Goal: Transaction & Acquisition: Purchase product/service

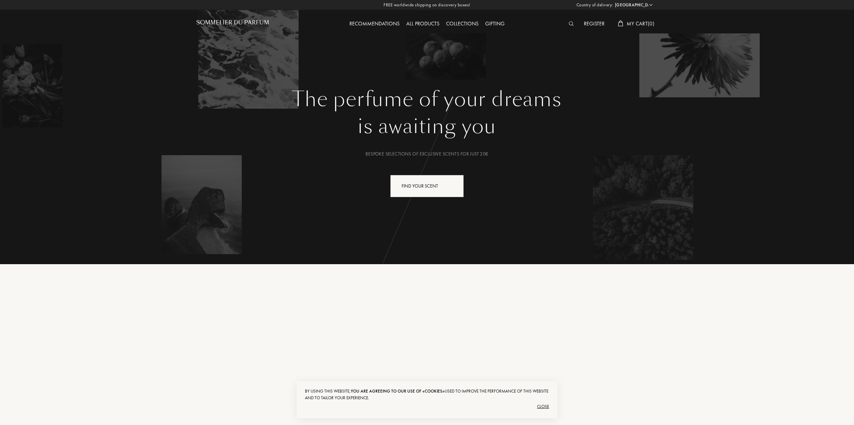
select select "ES"
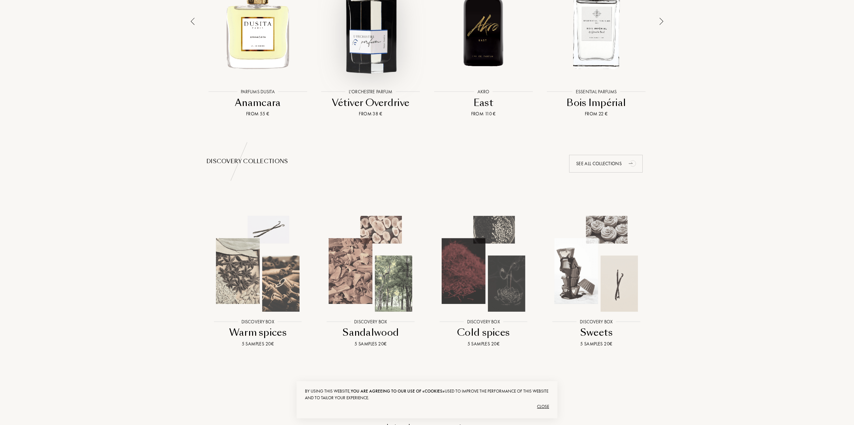
scroll to position [401, 0]
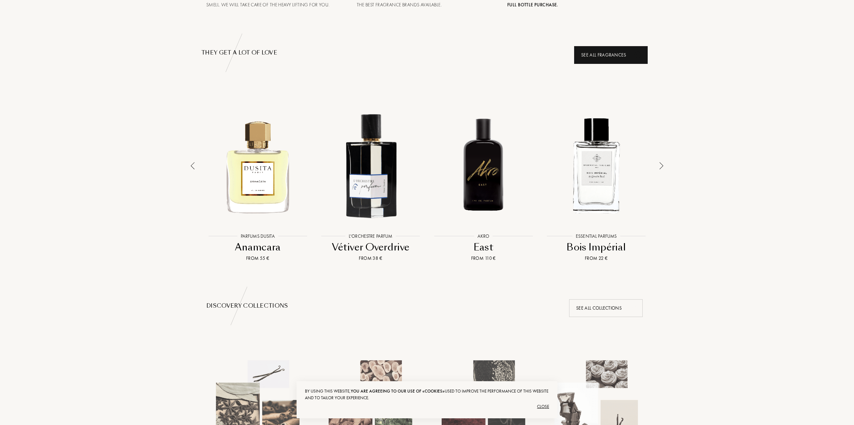
click at [601, 54] on div "See all fragrances" at bounding box center [611, 55] width 74 height 18
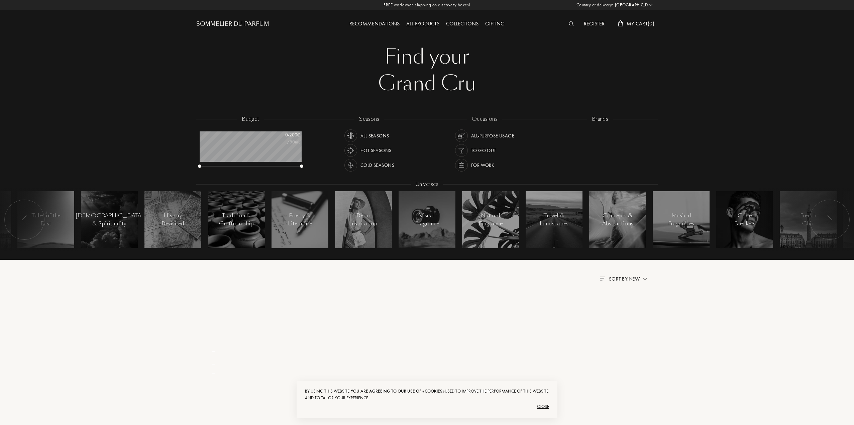
select select "ES"
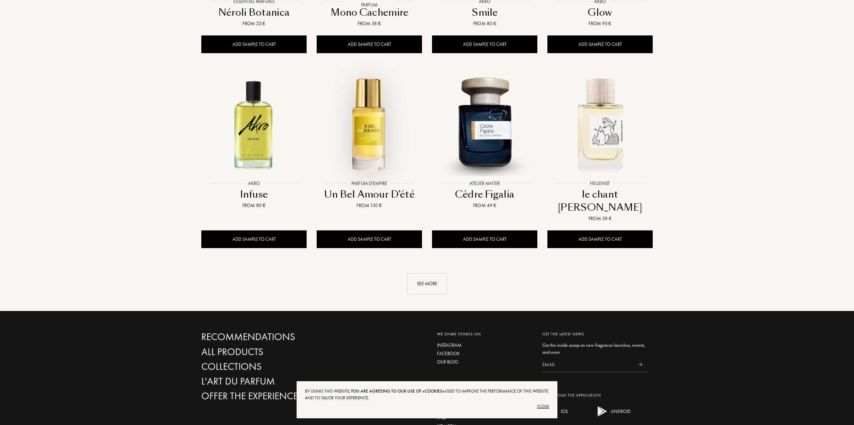
scroll to position [570, 0]
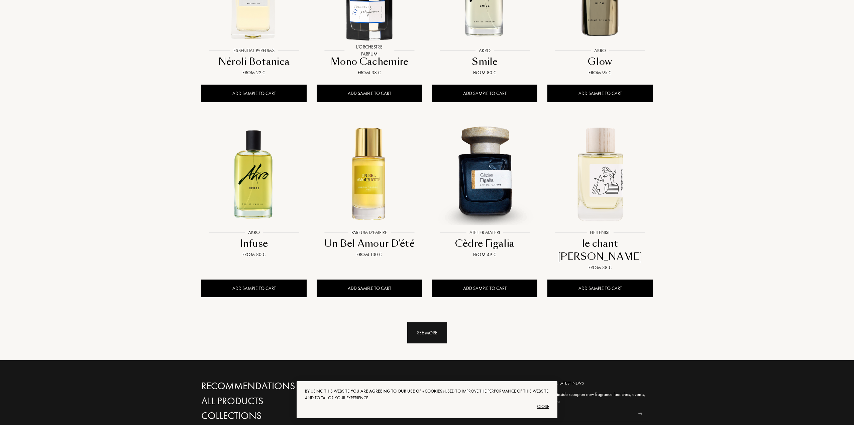
click at [426, 322] on div "See more" at bounding box center [427, 332] width 40 height 21
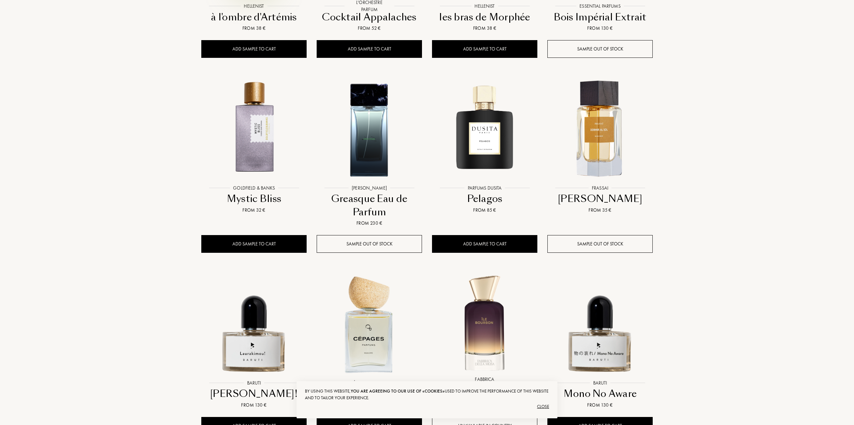
scroll to position [1072, 0]
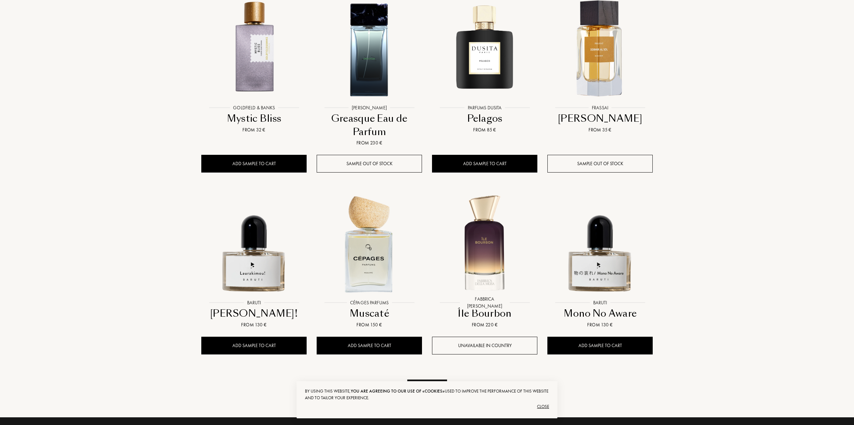
click at [422, 379] on div "See more" at bounding box center [427, 389] width 40 height 21
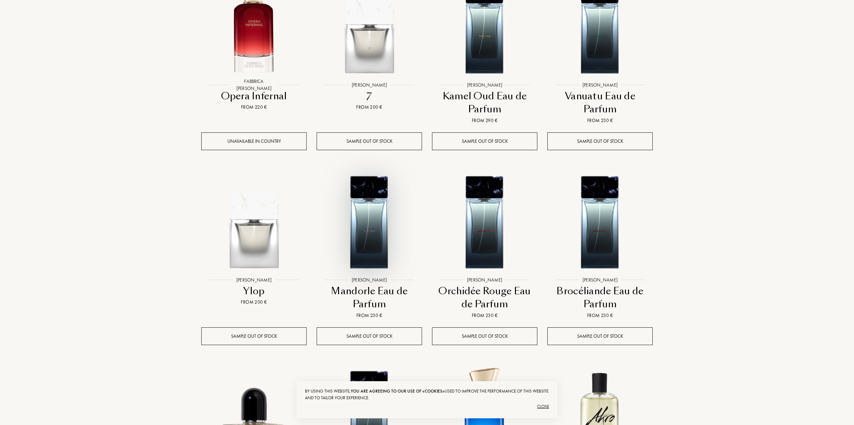
scroll to position [1707, 0]
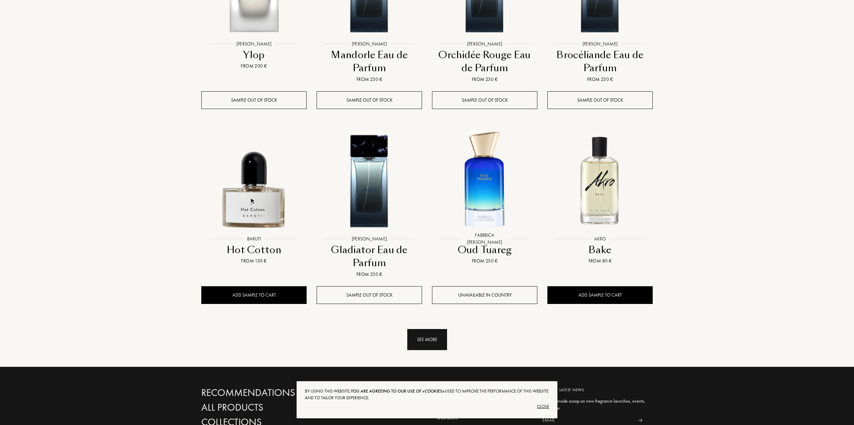
click at [418, 329] on div "See more" at bounding box center [427, 339] width 40 height 21
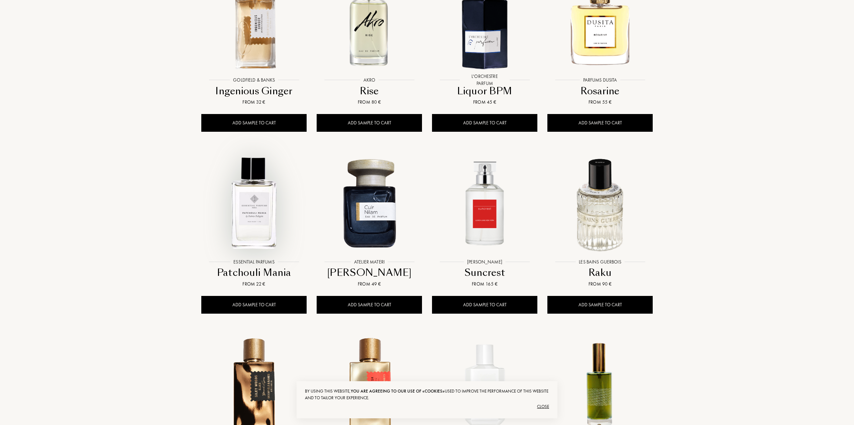
scroll to position [2208, 0]
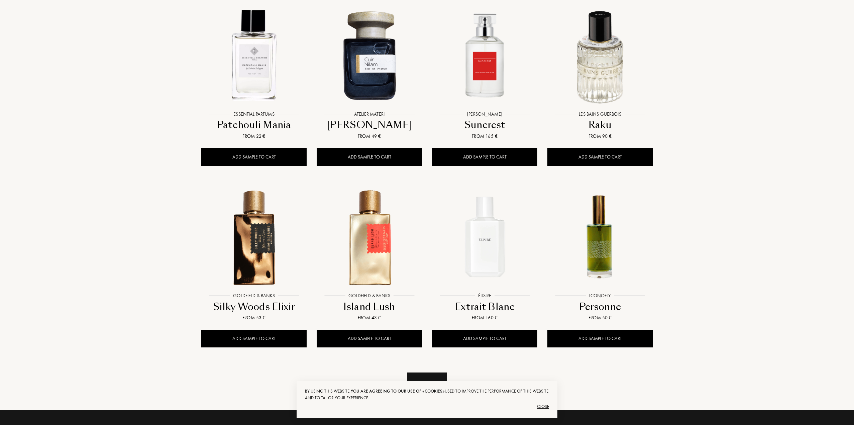
click at [416, 372] on div "See more" at bounding box center [427, 382] width 40 height 21
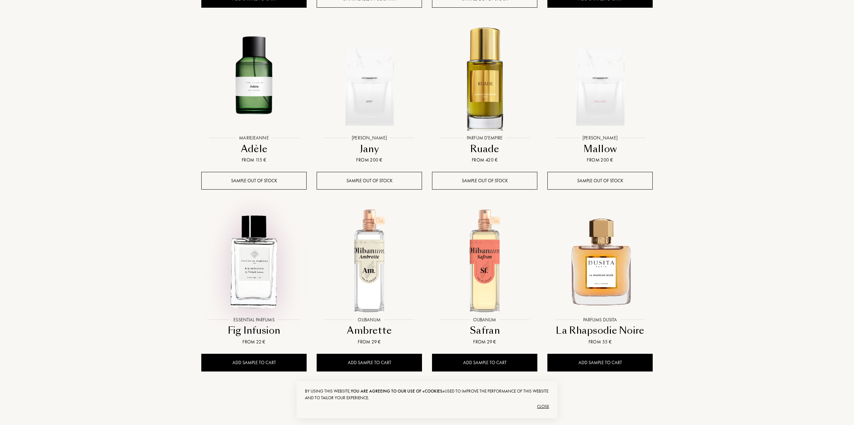
scroll to position [2743, 0]
drag, startPoint x: 429, startPoint y: 361, endPoint x: 420, endPoint y: 330, distance: 32.3
click at [429, 396] on div "See more" at bounding box center [427, 406] width 40 height 21
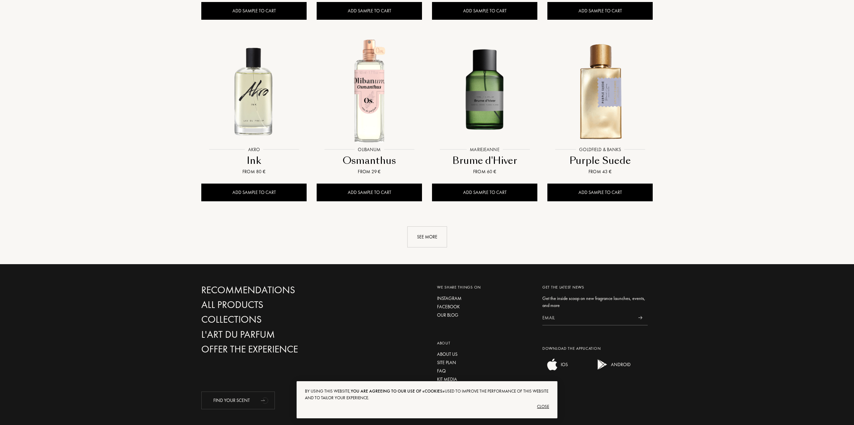
scroll to position [3458, 0]
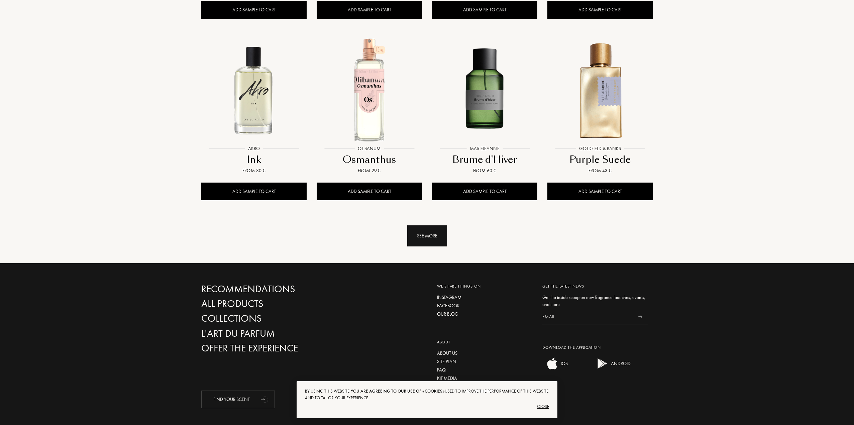
click at [428, 225] on div "See more" at bounding box center [427, 235] width 40 height 21
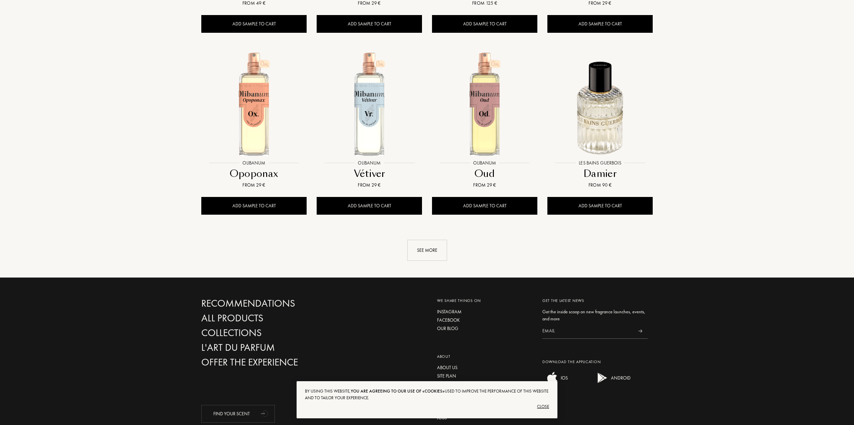
scroll to position [3993, 0]
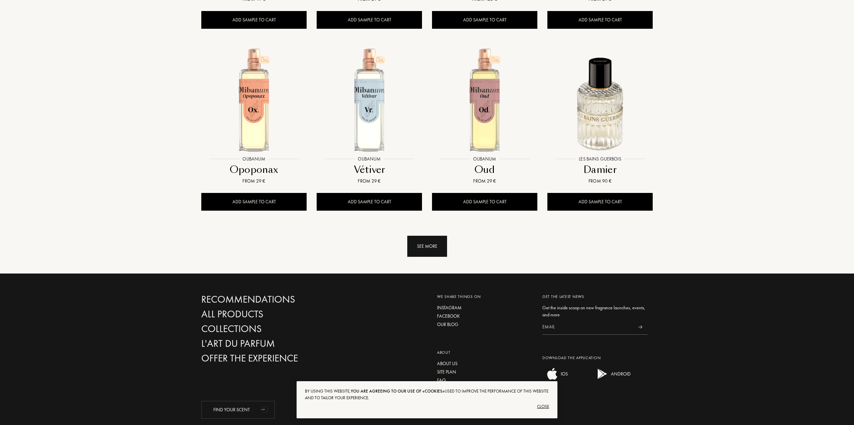
click at [431, 236] on div "See more" at bounding box center [427, 246] width 40 height 21
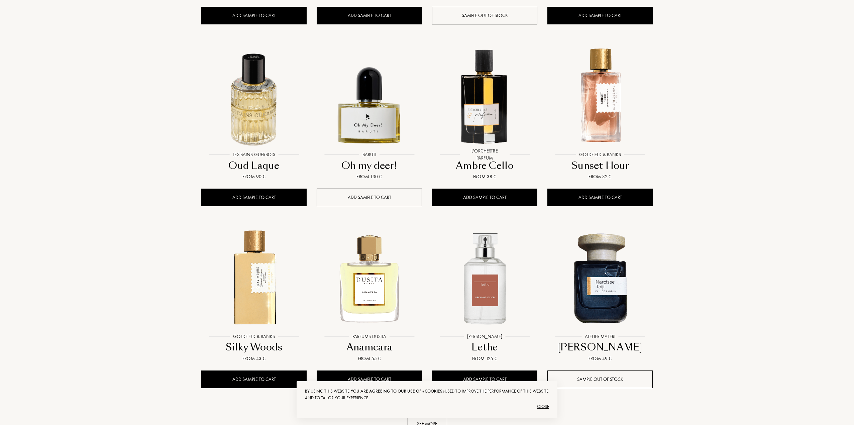
scroll to position [4547, 0]
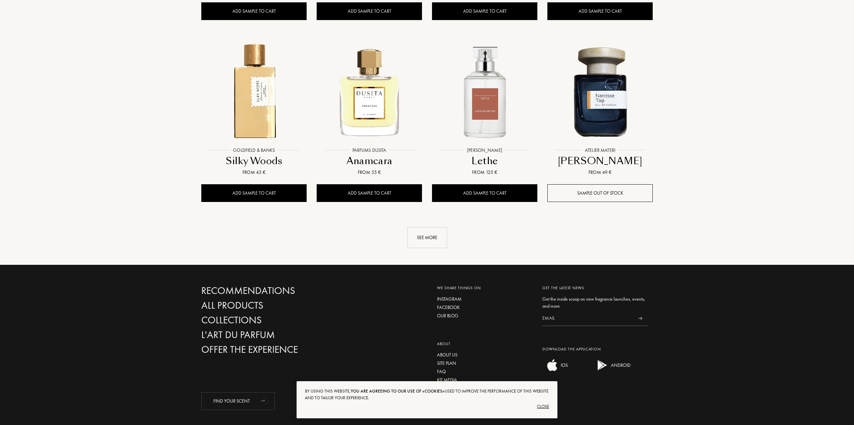
click at [426, 227] on div "See more" at bounding box center [427, 237] width 40 height 21
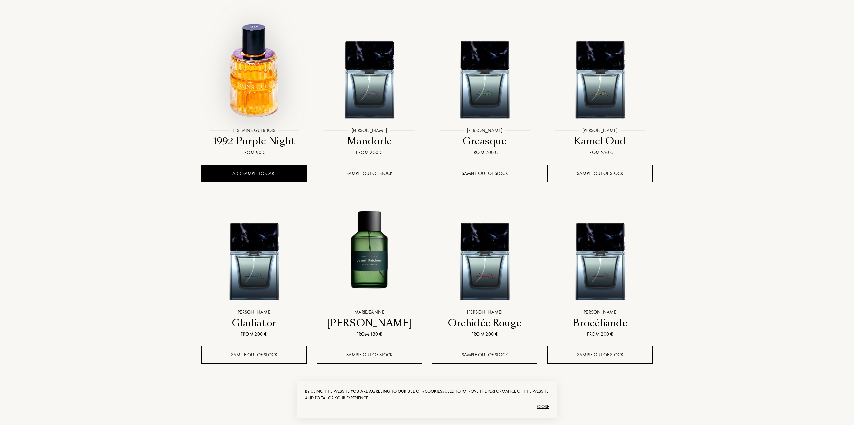
scroll to position [5082, 0]
